Goal: Task Accomplishment & Management: Use online tool/utility

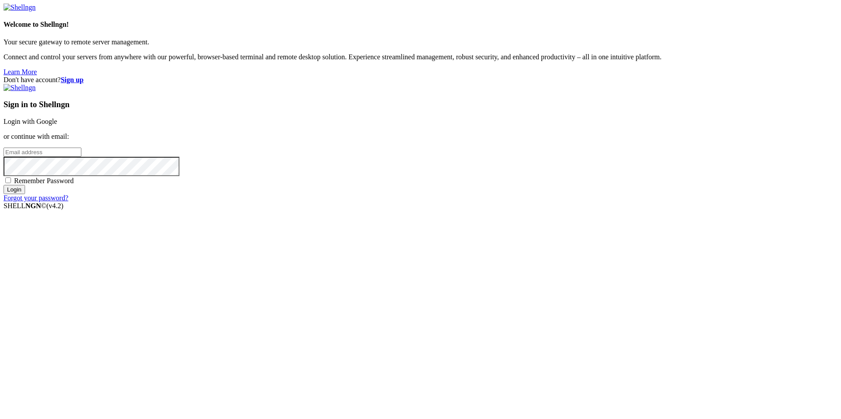
click at [81, 157] on input "email" at bounding box center [43, 152] width 78 height 9
type input "[EMAIL_ADDRESS][DOMAIN_NAME]"
click at [25, 194] on input "Login" at bounding box center [15, 189] width 22 height 9
click at [4, 193] on input "Login" at bounding box center [15, 197] width 22 height 9
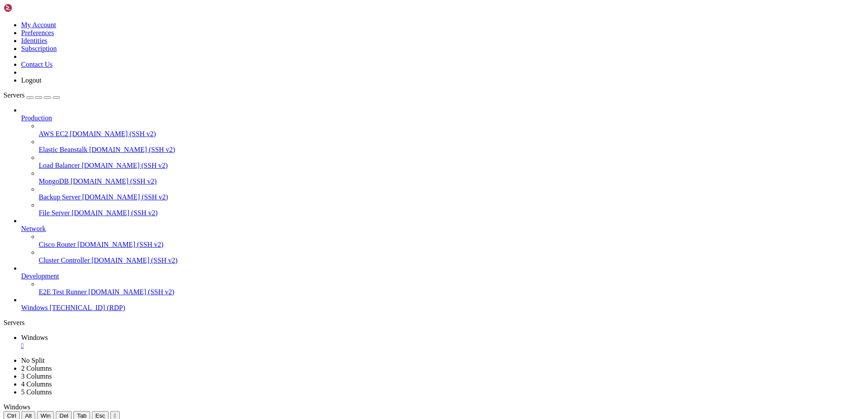
drag, startPoint x: 446, startPoint y: 480, endPoint x: 369, endPoint y: 623, distance: 162.9
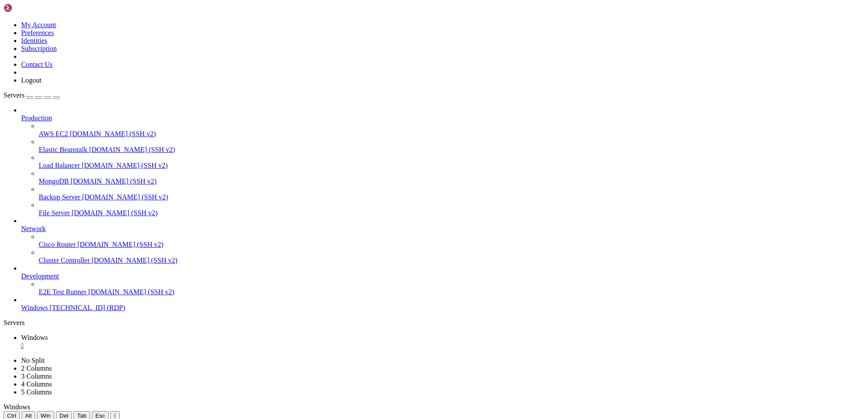
click at [56, 98] on icon "button" at bounding box center [56, 98] width 0 height 0
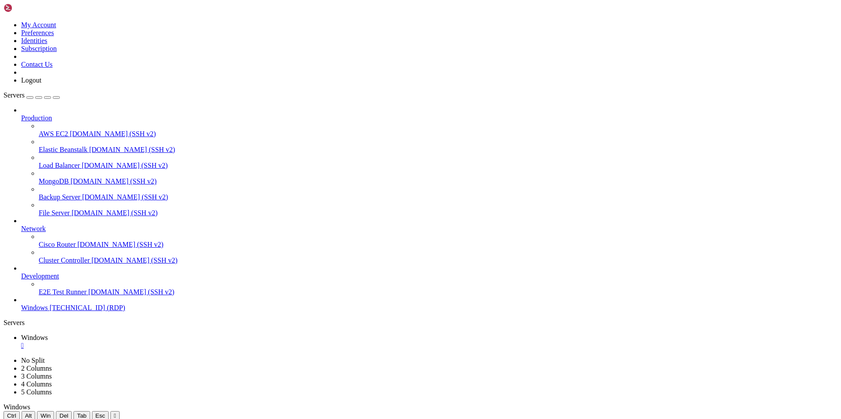
drag, startPoint x: 439, startPoint y: 160, endPoint x: 440, endPoint y: 165, distance: 4.9
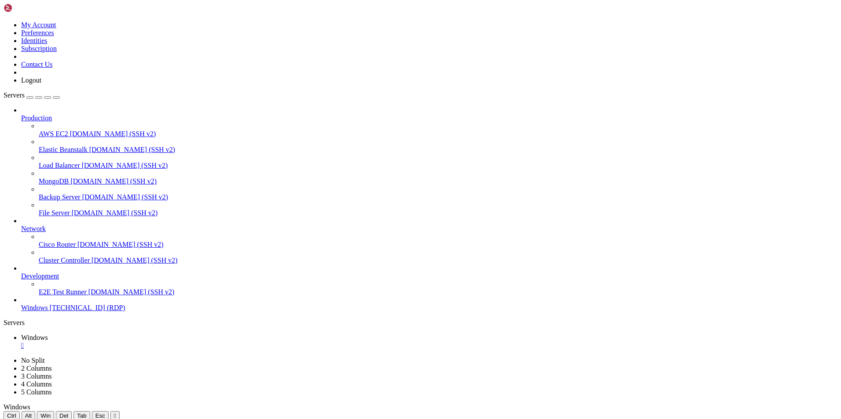
drag, startPoint x: 499, startPoint y: 669, endPoint x: 499, endPoint y: 675, distance: 6.2
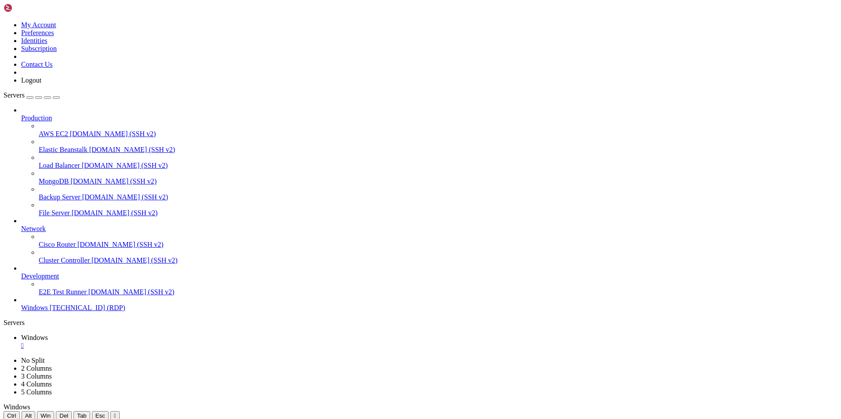
drag, startPoint x: 796, startPoint y: 477, endPoint x: 794, endPoint y: 500, distance: 23.3
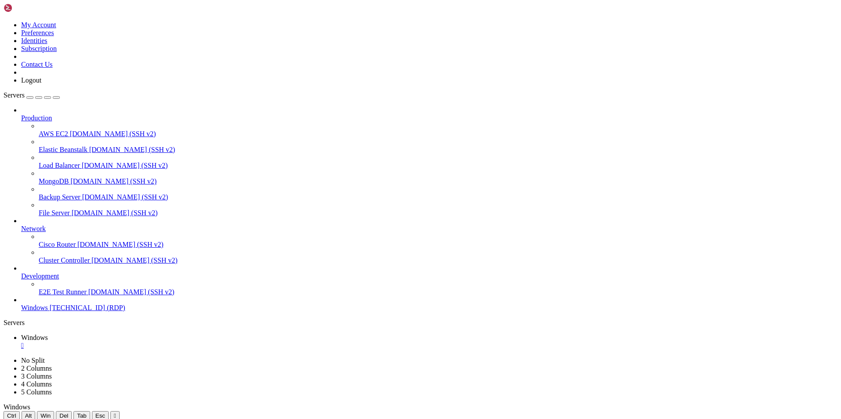
drag, startPoint x: 313, startPoint y: 647, endPoint x: 340, endPoint y: 632, distance: 30.9
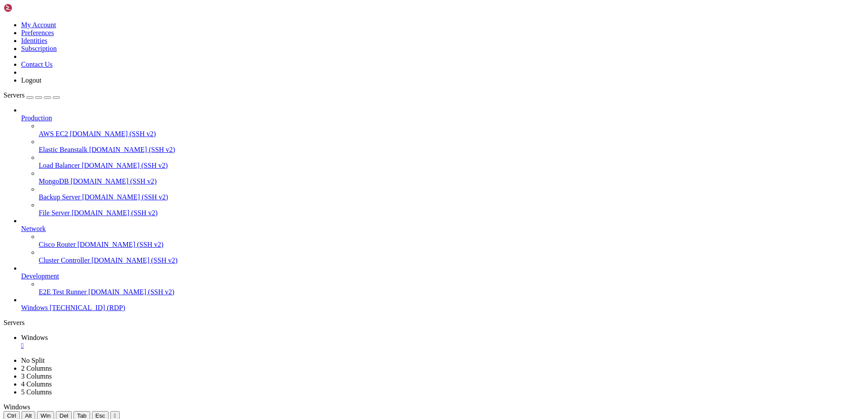
drag, startPoint x: 812, startPoint y: 581, endPoint x: 808, endPoint y: 487, distance: 94.2
drag, startPoint x: 465, startPoint y: 625, endPoint x: 271, endPoint y: 623, distance: 194.3
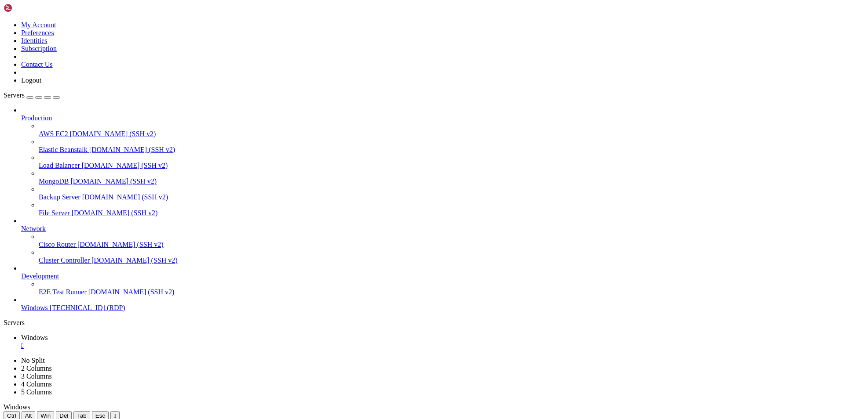
drag, startPoint x: 463, startPoint y: 624, endPoint x: 270, endPoint y: 624, distance: 193.0
drag, startPoint x: 267, startPoint y: 640, endPoint x: 408, endPoint y: 641, distance: 141.6
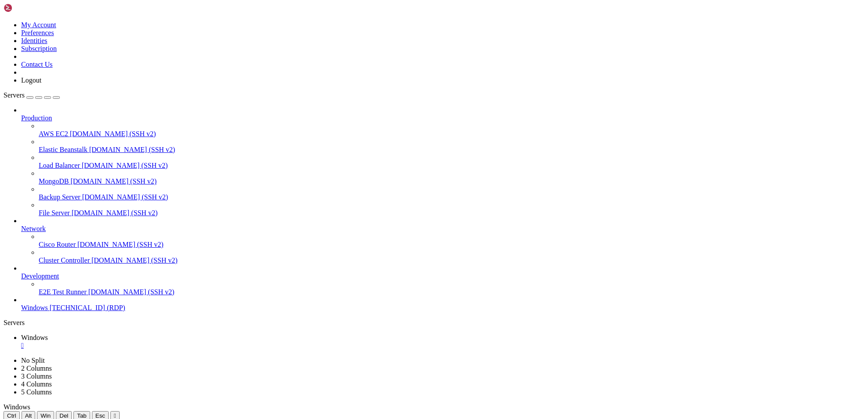
drag, startPoint x: 484, startPoint y: 609, endPoint x: 489, endPoint y: 611, distance: 5.9
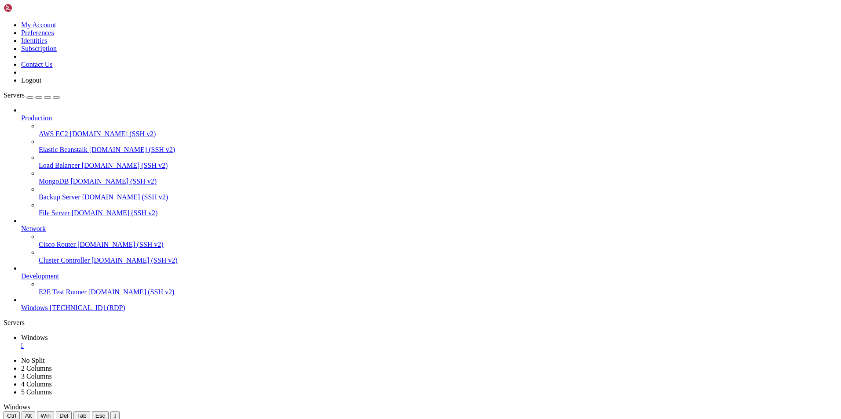
drag, startPoint x: 154, startPoint y: 540, endPoint x: 149, endPoint y: 759, distance: 219.0
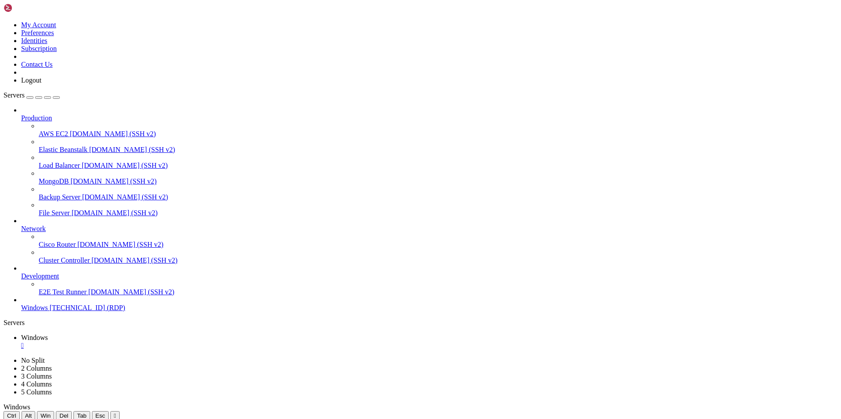
drag, startPoint x: 110, startPoint y: 429, endPoint x: 455, endPoint y: 755, distance: 474.5
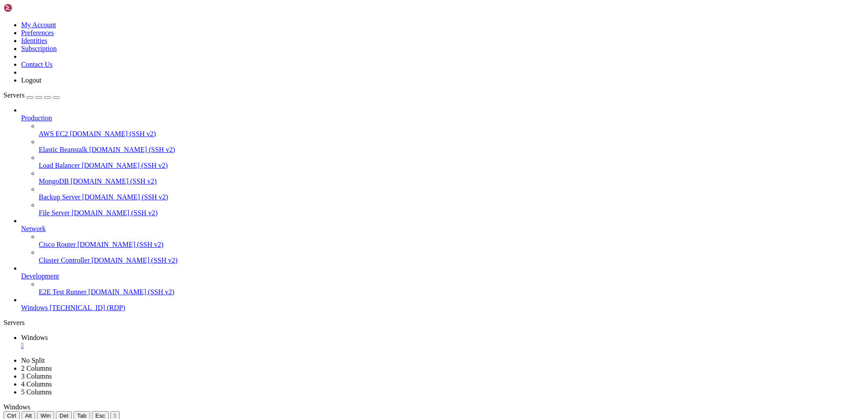
drag, startPoint x: 187, startPoint y: 508, endPoint x: 185, endPoint y: 474, distance: 33.5
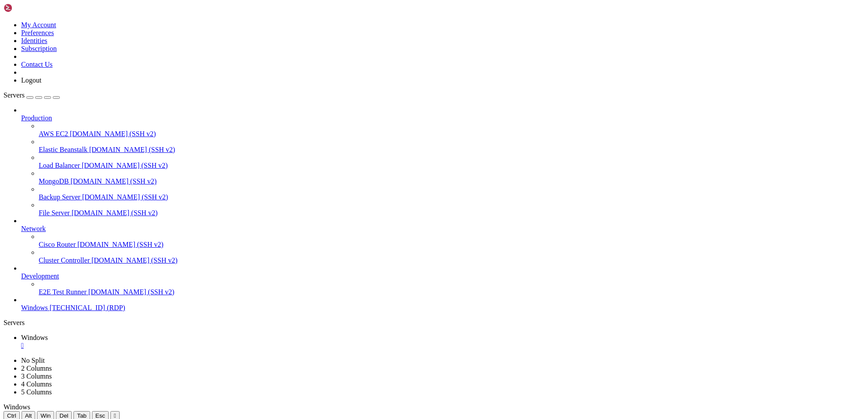
drag, startPoint x: 506, startPoint y: 493, endPoint x: 623, endPoint y: 489, distance: 117.9
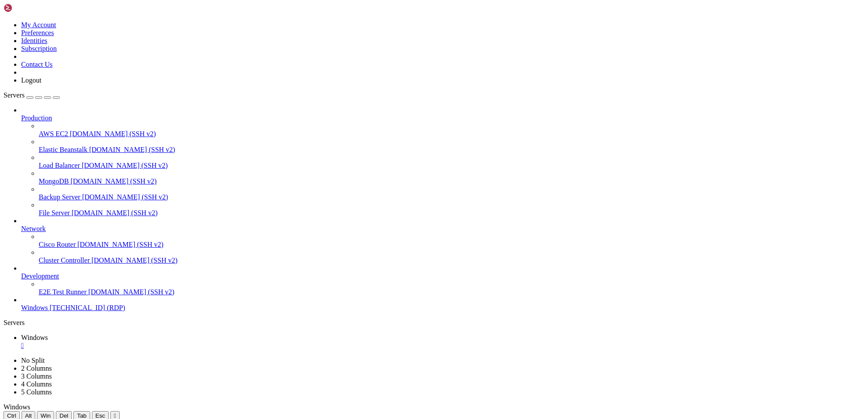
drag, startPoint x: 558, startPoint y: 492, endPoint x: 150, endPoint y: 484, distance: 408.5
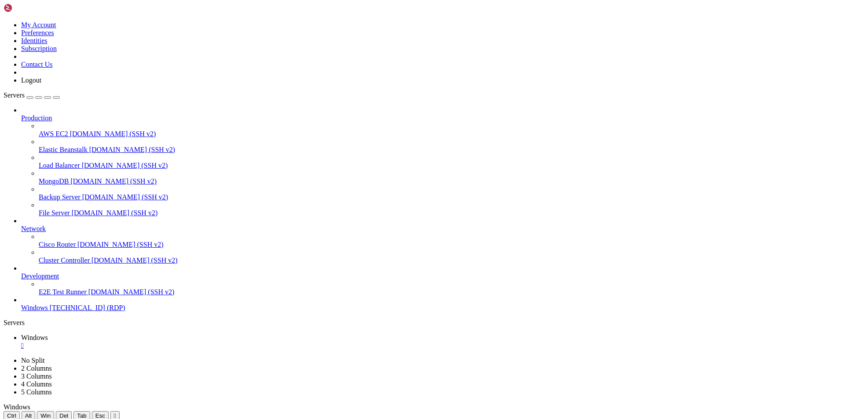
drag, startPoint x: 478, startPoint y: 741, endPoint x: 52, endPoint y: 508, distance: 485.4
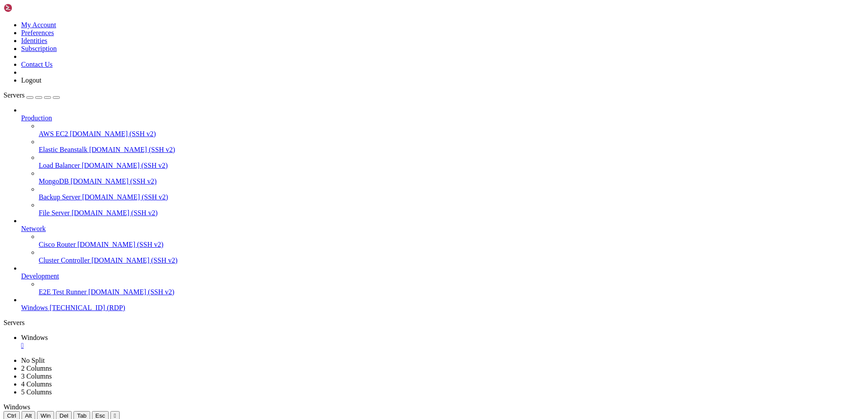
drag, startPoint x: 558, startPoint y: 491, endPoint x: 182, endPoint y: 491, distance: 376.7
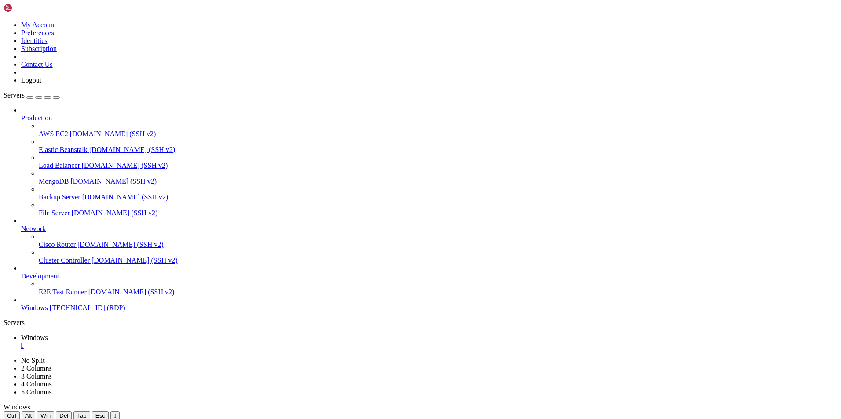
drag, startPoint x: 696, startPoint y: 491, endPoint x: 539, endPoint y: 488, distance: 156.5
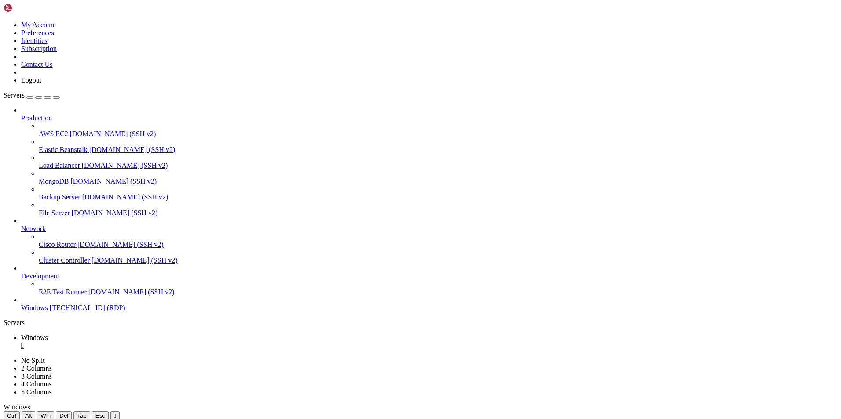
drag, startPoint x: 510, startPoint y: 718, endPoint x: 753, endPoint y: 673, distance: 247.3
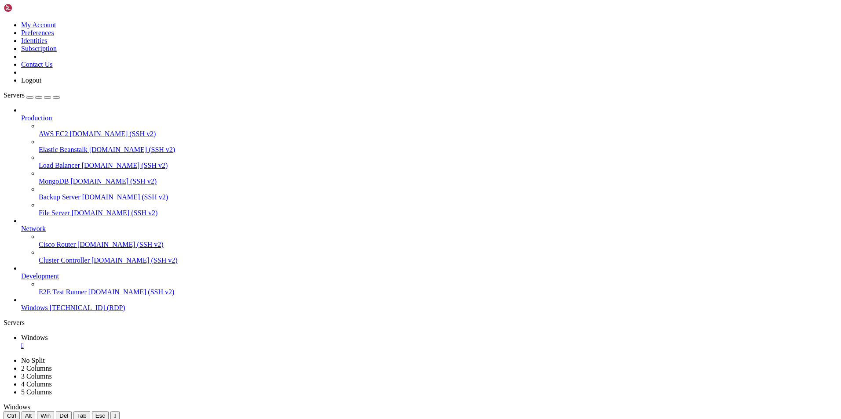
drag, startPoint x: 503, startPoint y: 486, endPoint x: 556, endPoint y: 484, distance: 52.8
